Goal: Check status: Check status

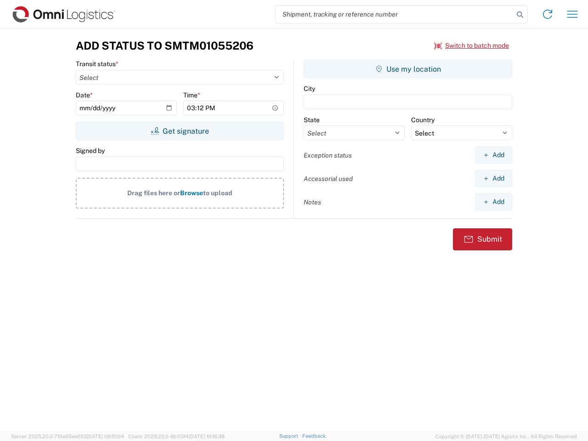
click at [394, 14] on input "search" at bounding box center [395, 14] width 238 height 17
click at [520, 15] on icon at bounding box center [519, 14] width 13 height 13
click at [547, 14] on icon at bounding box center [547, 14] width 15 height 15
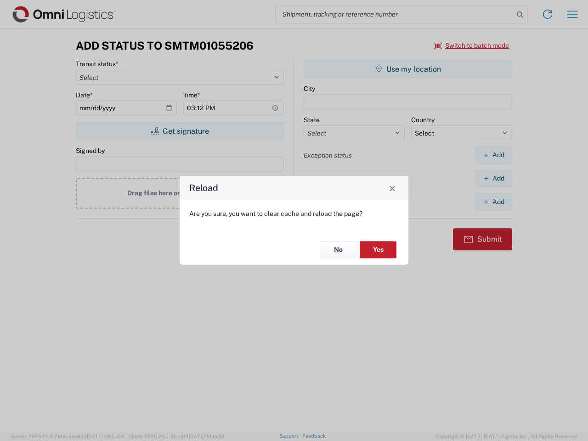
click at [472, 45] on div "Reload Are you sure, you want to clear cache and reload the page? No Yes" at bounding box center [294, 220] width 588 height 441
click at [180, 131] on div "Reload Are you sure, you want to clear cache and reload the page? No Yes" at bounding box center [294, 220] width 588 height 441
click at [408, 69] on div "Reload Are you sure, you want to clear cache and reload the page? No Yes" at bounding box center [294, 220] width 588 height 441
click at [493, 155] on div "Reload Are you sure, you want to clear cache and reload the page? No Yes" at bounding box center [294, 220] width 588 height 441
click at [493, 178] on div "Reload Are you sure, you want to clear cache and reload the page? No Yes" at bounding box center [294, 220] width 588 height 441
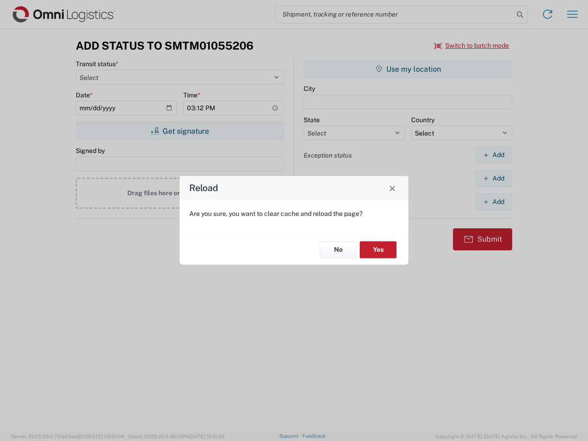
click at [493, 202] on div "Reload Are you sure, you want to clear cache and reload the page? No Yes" at bounding box center [294, 220] width 588 height 441
